Goal: Task Accomplishment & Management: Use online tool/utility

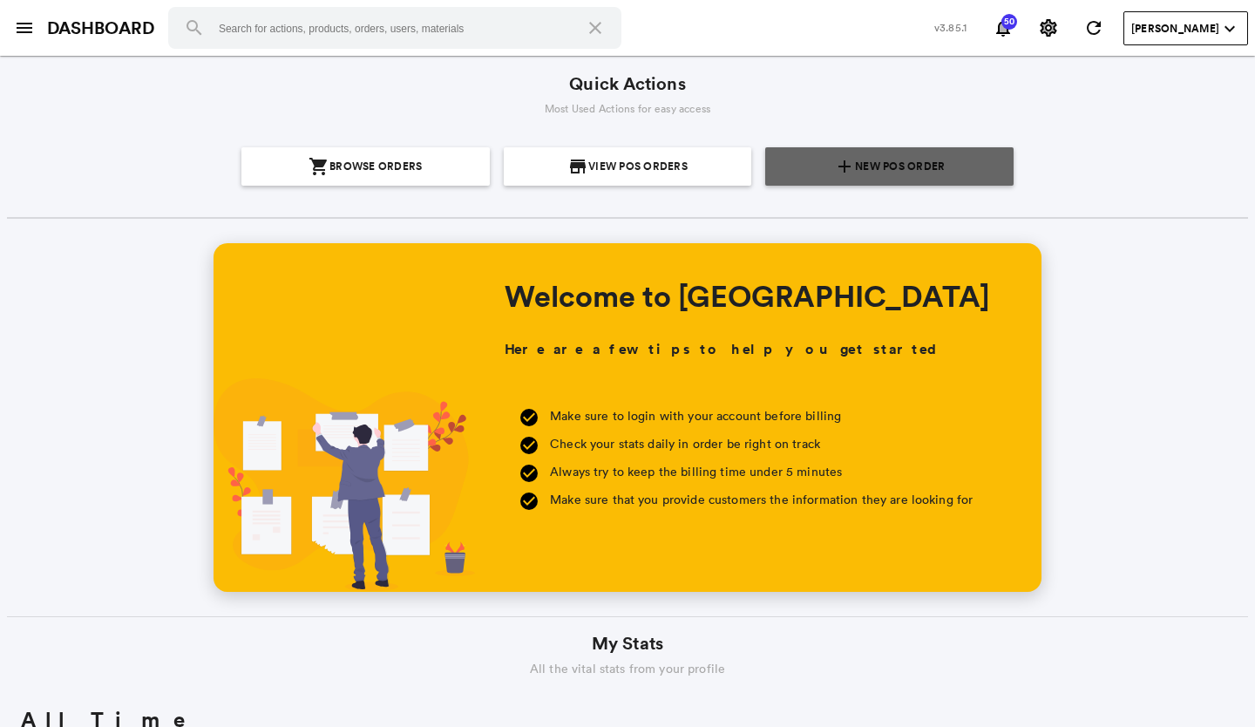
scroll to position [314, 600]
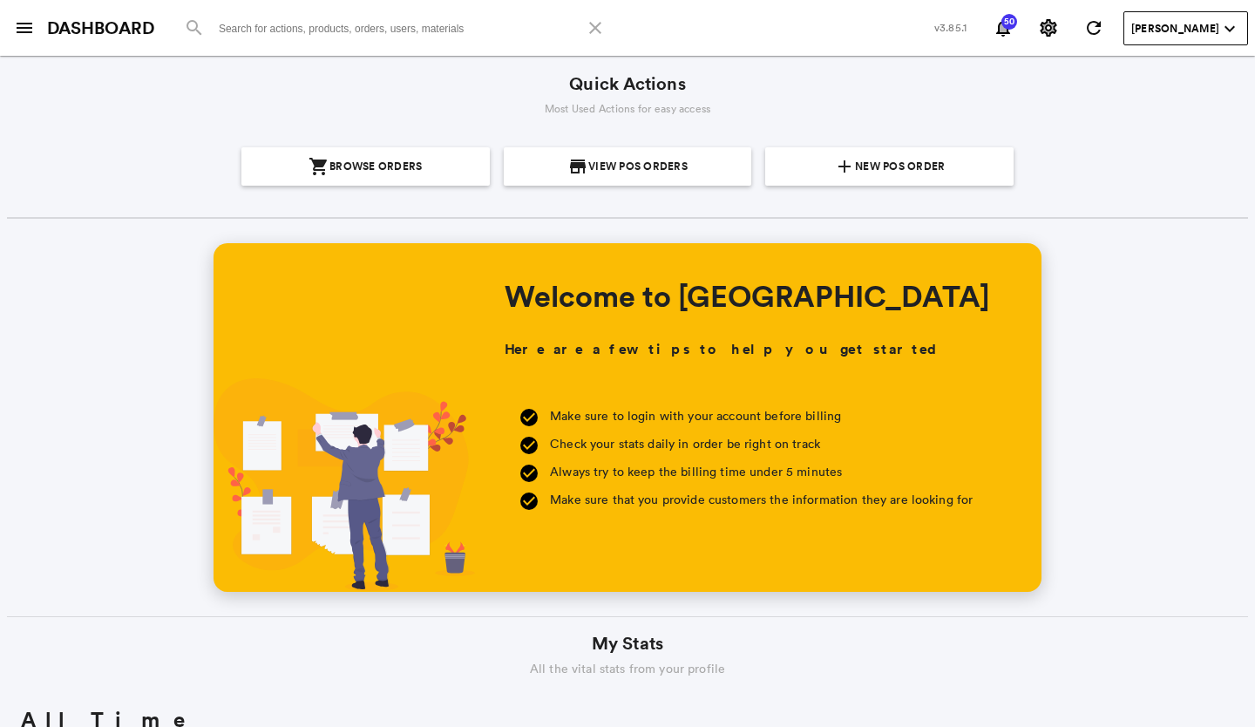
click at [395, 24] on input at bounding box center [394, 28] width 453 height 42
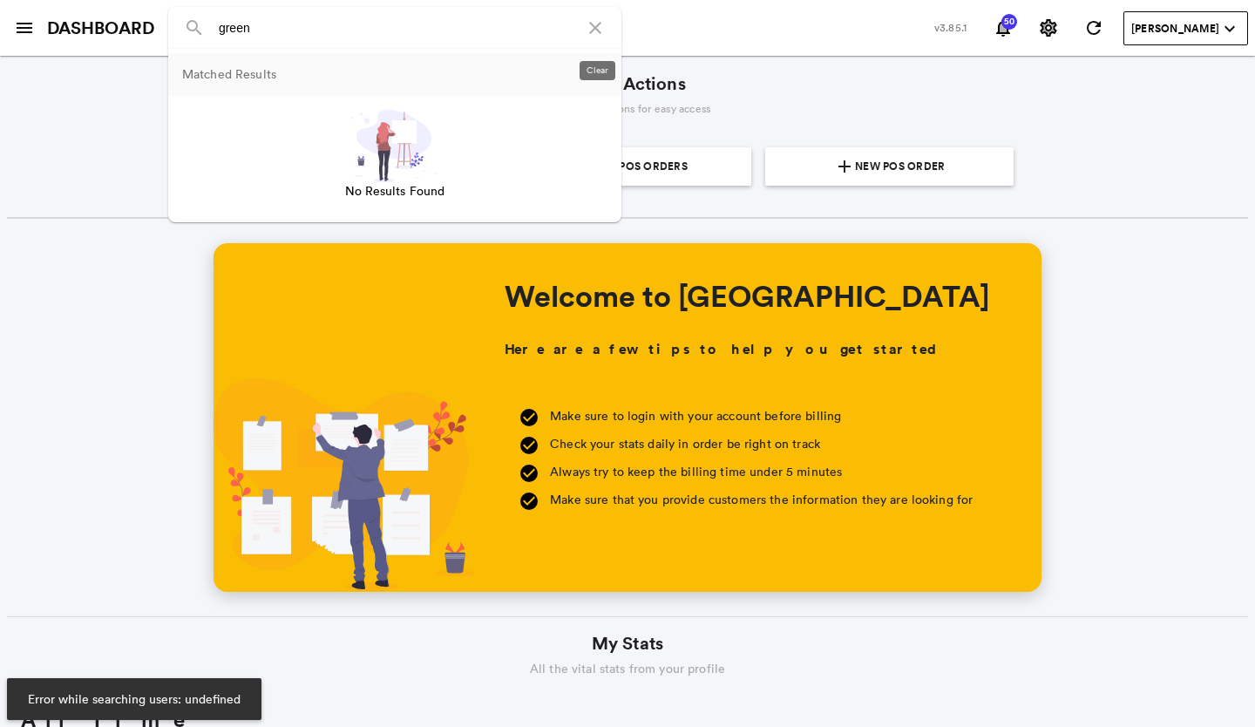
type input "green"
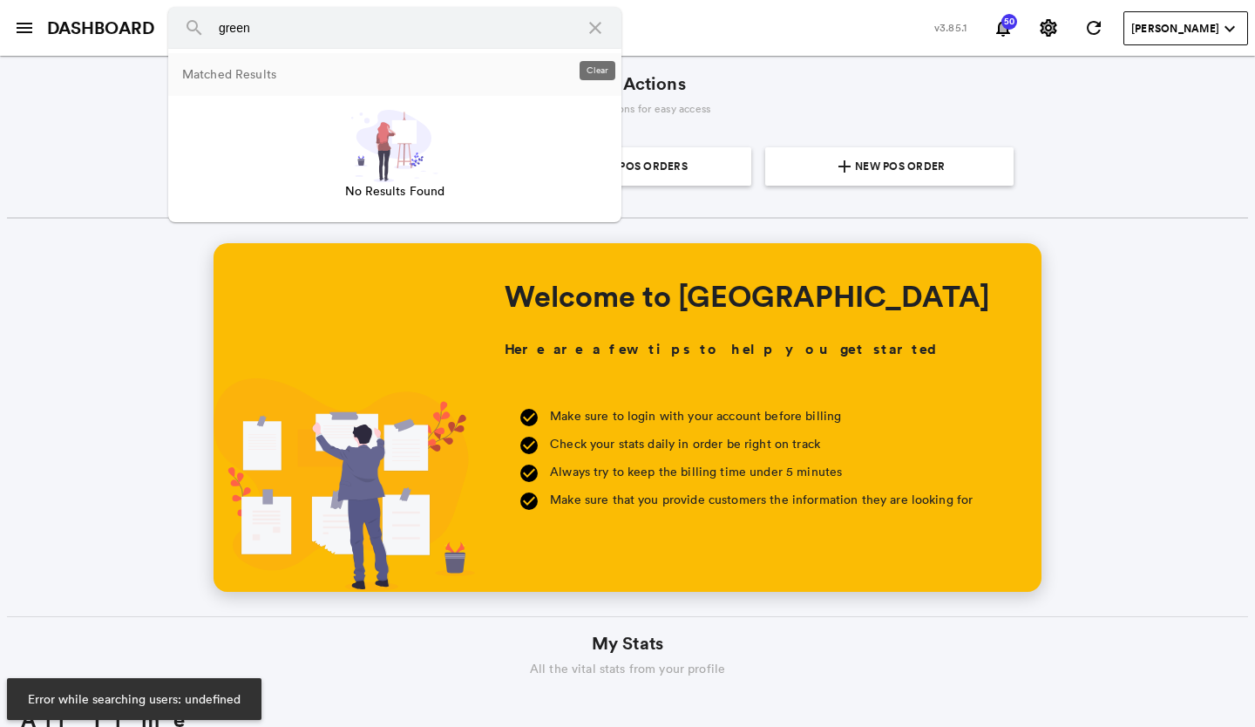
click at [606, 21] on md-icon "close" at bounding box center [595, 27] width 21 height 21
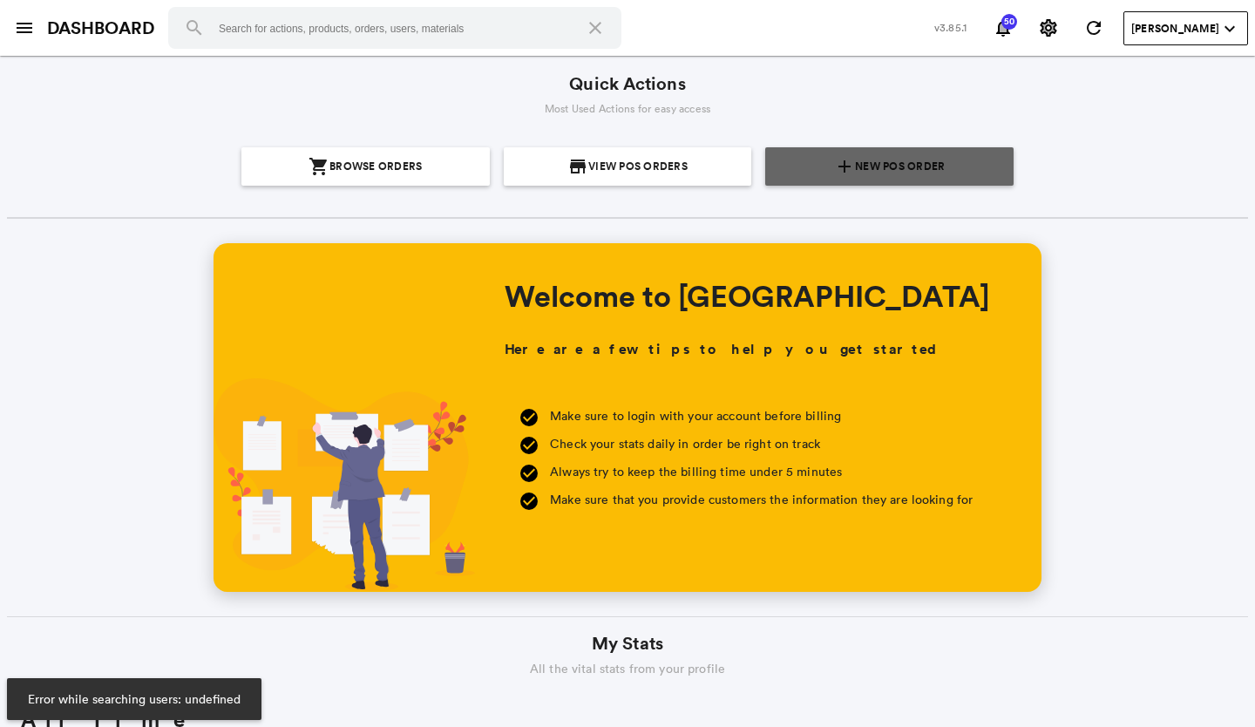
click at [834, 161] on md-icon "add" at bounding box center [844, 166] width 21 height 21
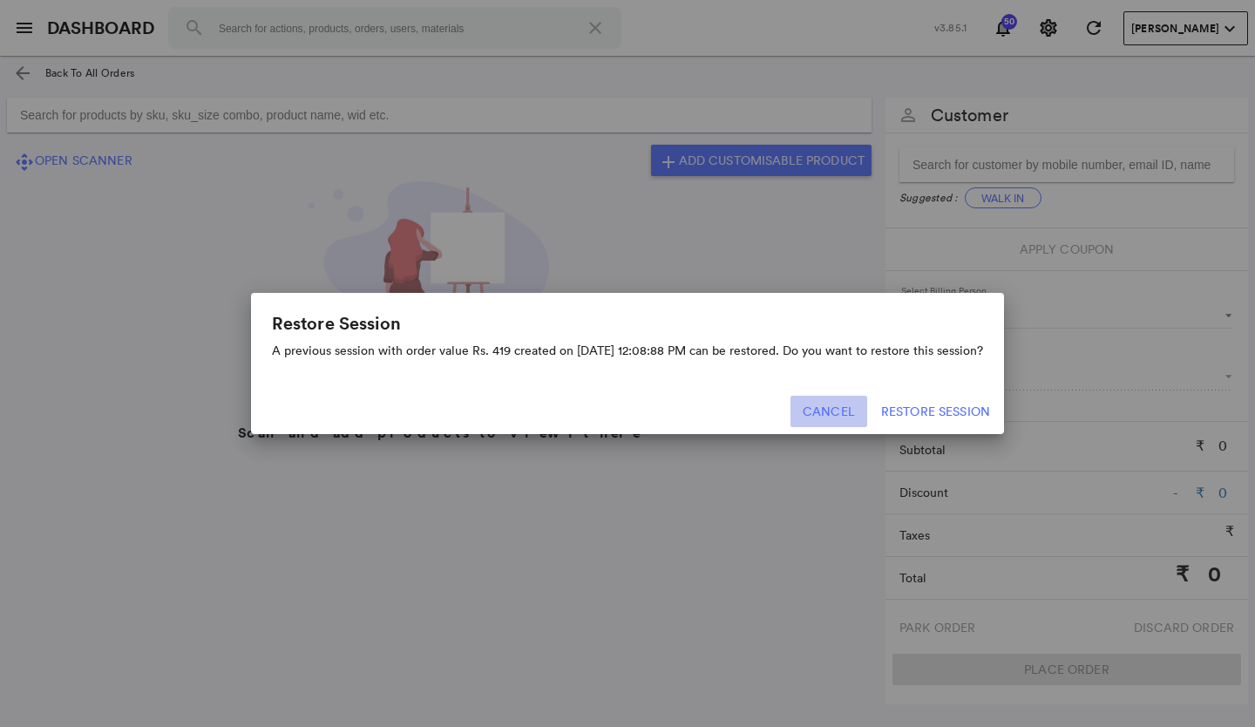
click at [827, 398] on button "Cancel" at bounding box center [829, 411] width 77 height 31
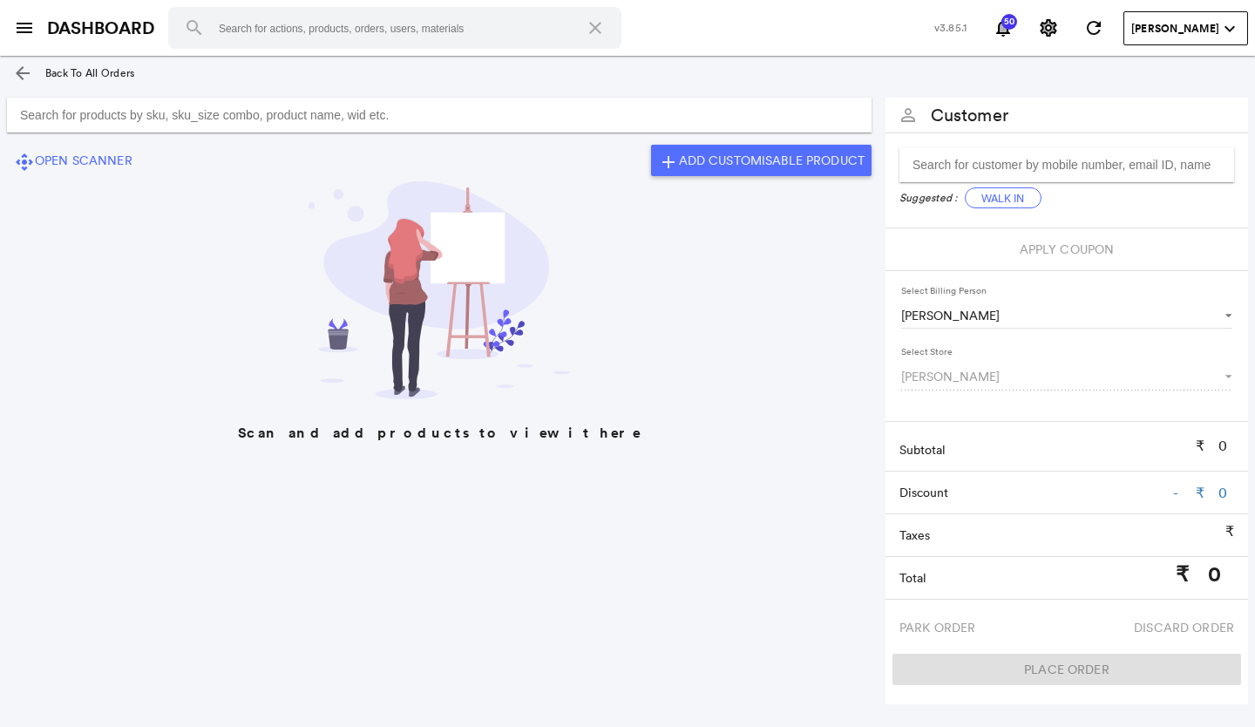
click at [296, 109] on input "Search for products by sku, sku_size combo, product name, wid etc." at bounding box center [439, 115] width 865 height 35
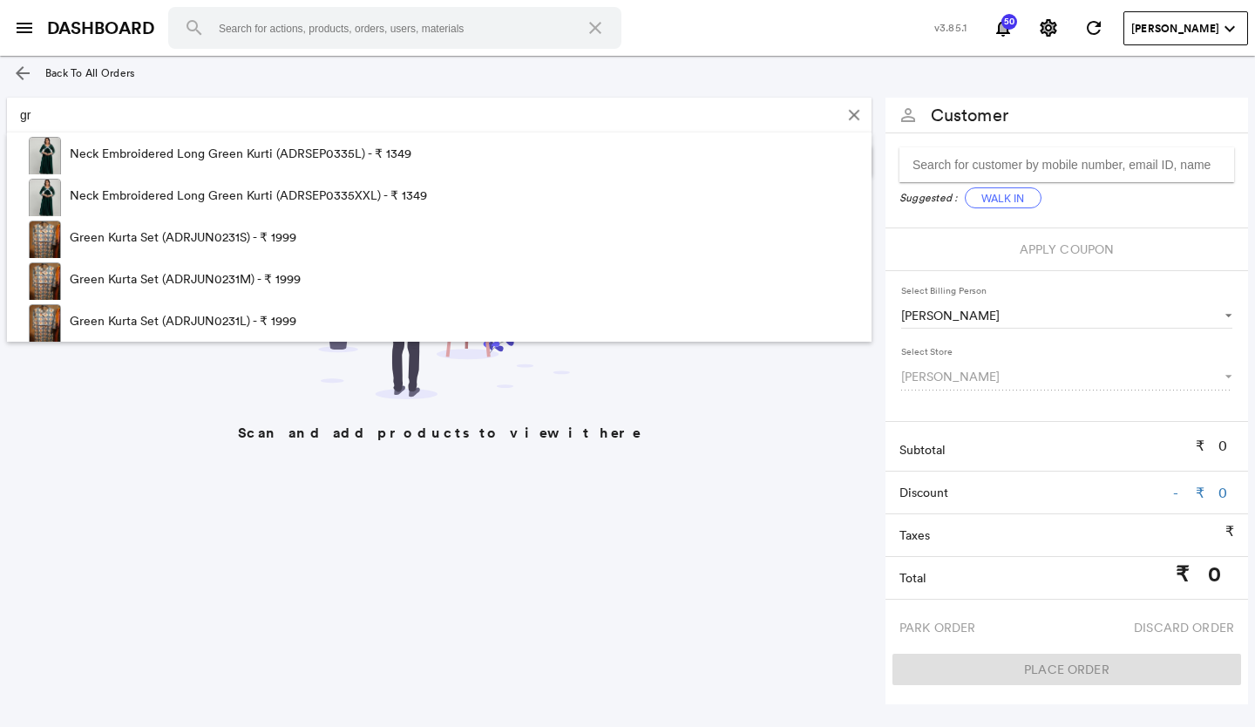
type input "g"
